Goal: Task Accomplishment & Management: Use online tool/utility

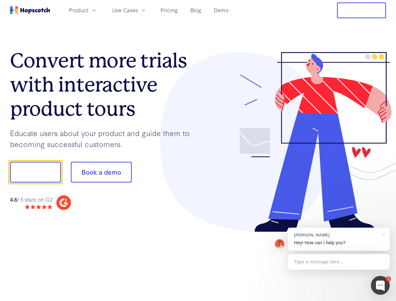
click at [198, 151] on div at bounding box center [292, 142] width 188 height 180
click at [89, 10] on span "Product" at bounding box center [78, 10] width 19 height 8
click at [138, 10] on span "Use Cases" at bounding box center [125, 10] width 26 height 8
click at [362, 10] on button "Free Trial" at bounding box center [361, 11] width 49 height 16
click at [35, 172] on button "Show me!" at bounding box center [35, 172] width 51 height 21
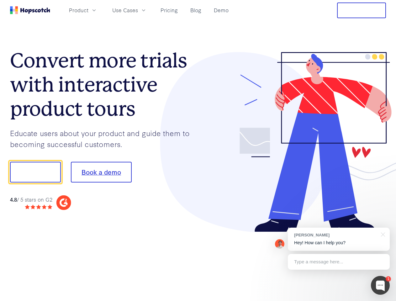
click at [101, 172] on button "Book a demo" at bounding box center [101, 172] width 61 height 21
click at [381, 286] on div at bounding box center [380, 285] width 19 height 19
click at [339, 239] on div "[PERSON_NAME] Hey! How can I help you?" at bounding box center [339, 239] width 102 height 23
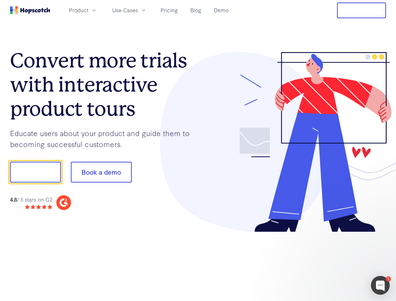
click at [382, 301] on div "1 [PERSON_NAME] Hey! How can I help you? Type a message here... Free live chat …" at bounding box center [198, 301] width 396 height 0
click at [339, 262] on div at bounding box center [331, 213] width 118 height 125
